Goal: Find specific page/section: Find specific page/section

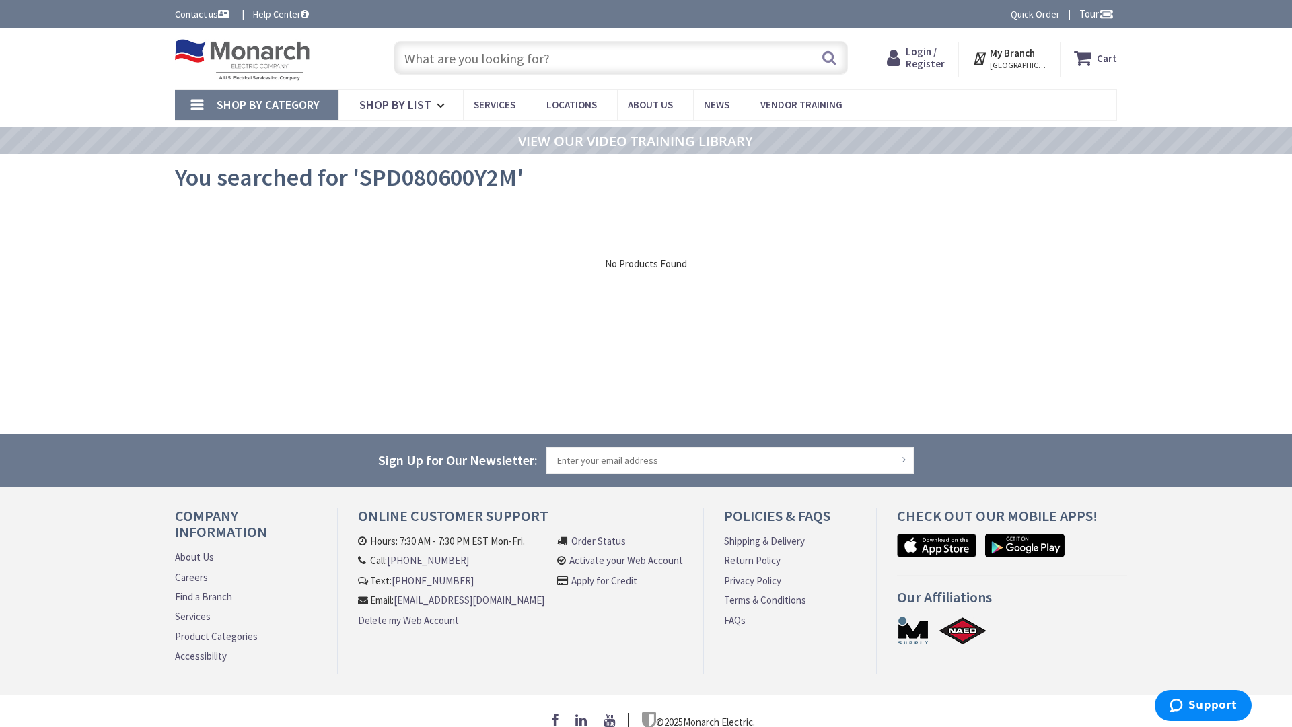
type input "[GEOGRAPHIC_DATA][STREET_ADDRESS][GEOGRAPHIC_DATA]"
